Goal: Register for event/course

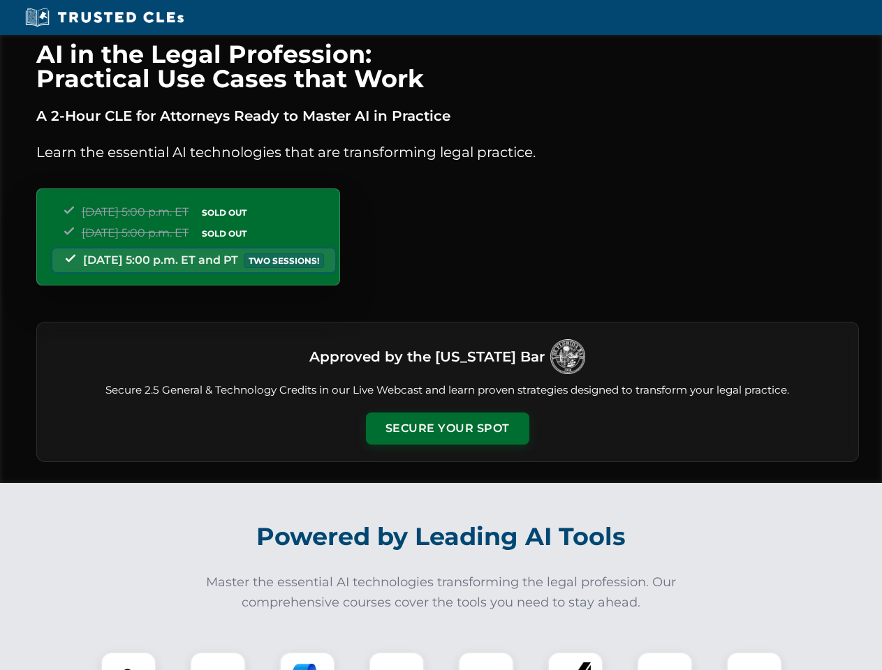
click at [447, 429] on button "Secure Your Spot" at bounding box center [447, 429] width 163 height 32
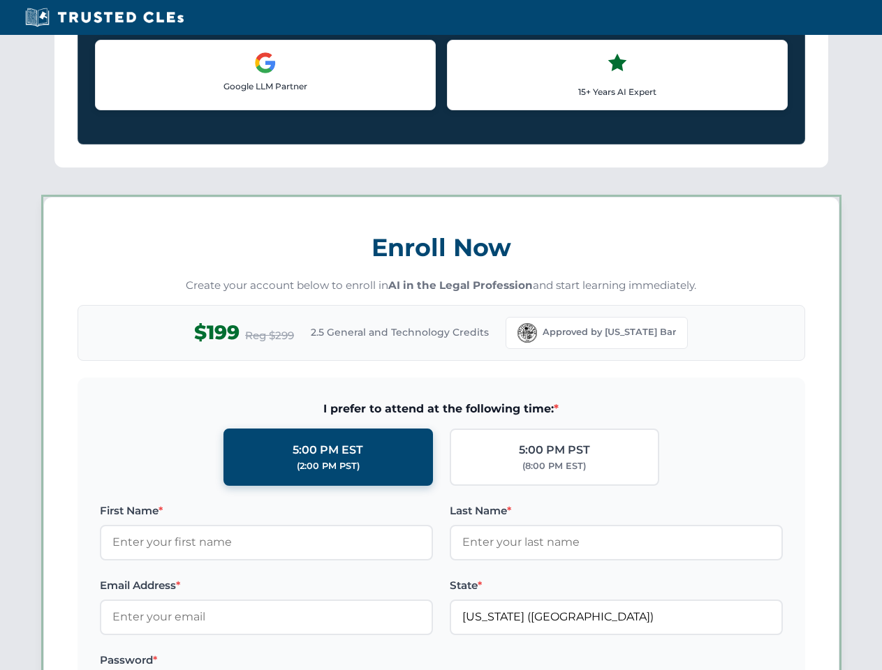
click at [307, 661] on label "Password *" at bounding box center [266, 660] width 333 height 17
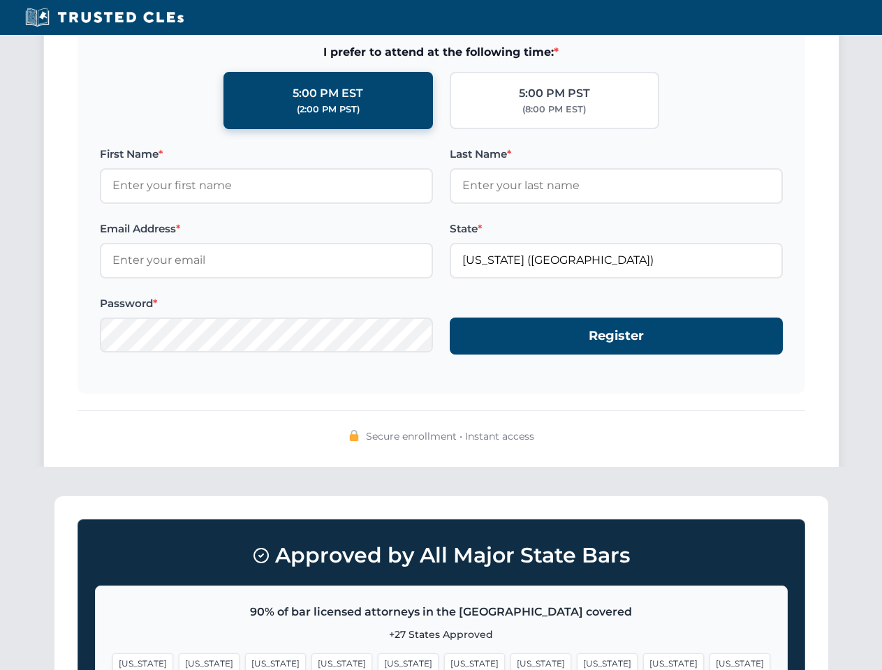
click at [643, 661] on span "[US_STATE]" at bounding box center [673, 663] width 61 height 20
